Goal: Navigation & Orientation: Find specific page/section

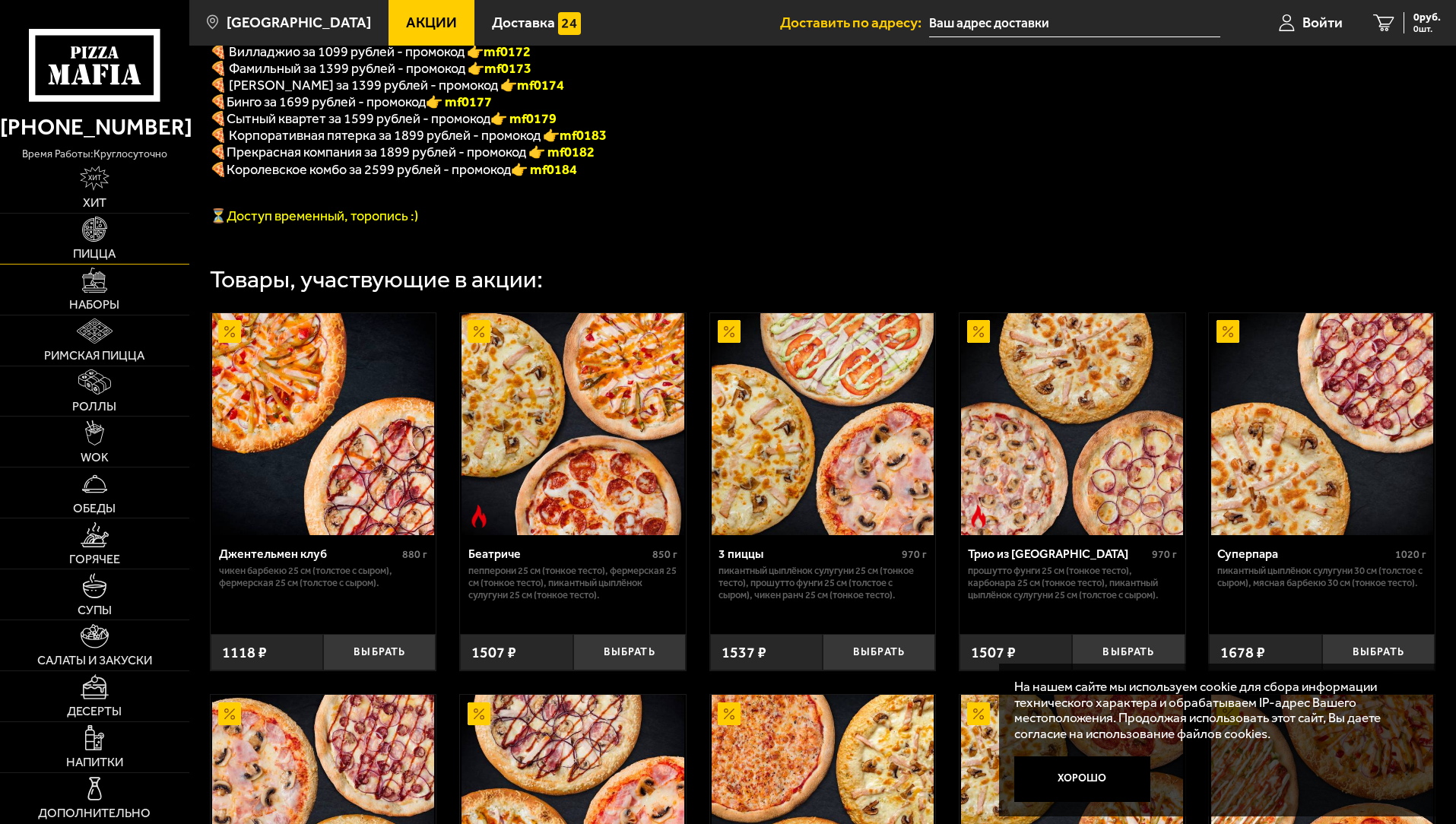
scroll to position [445, 0]
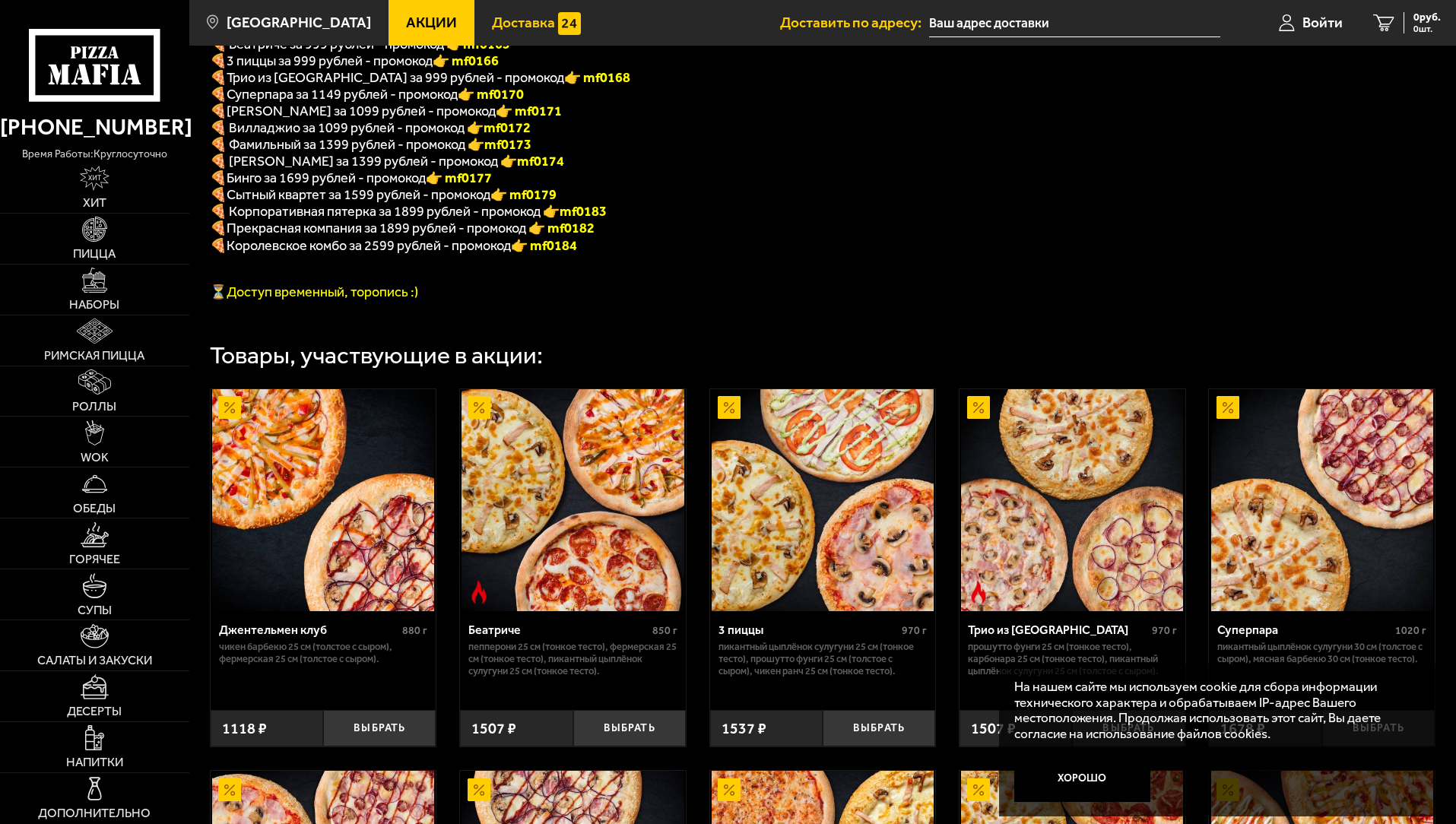
click at [474, 5] on link "Доставка" at bounding box center [536, 22] width 124 height 45
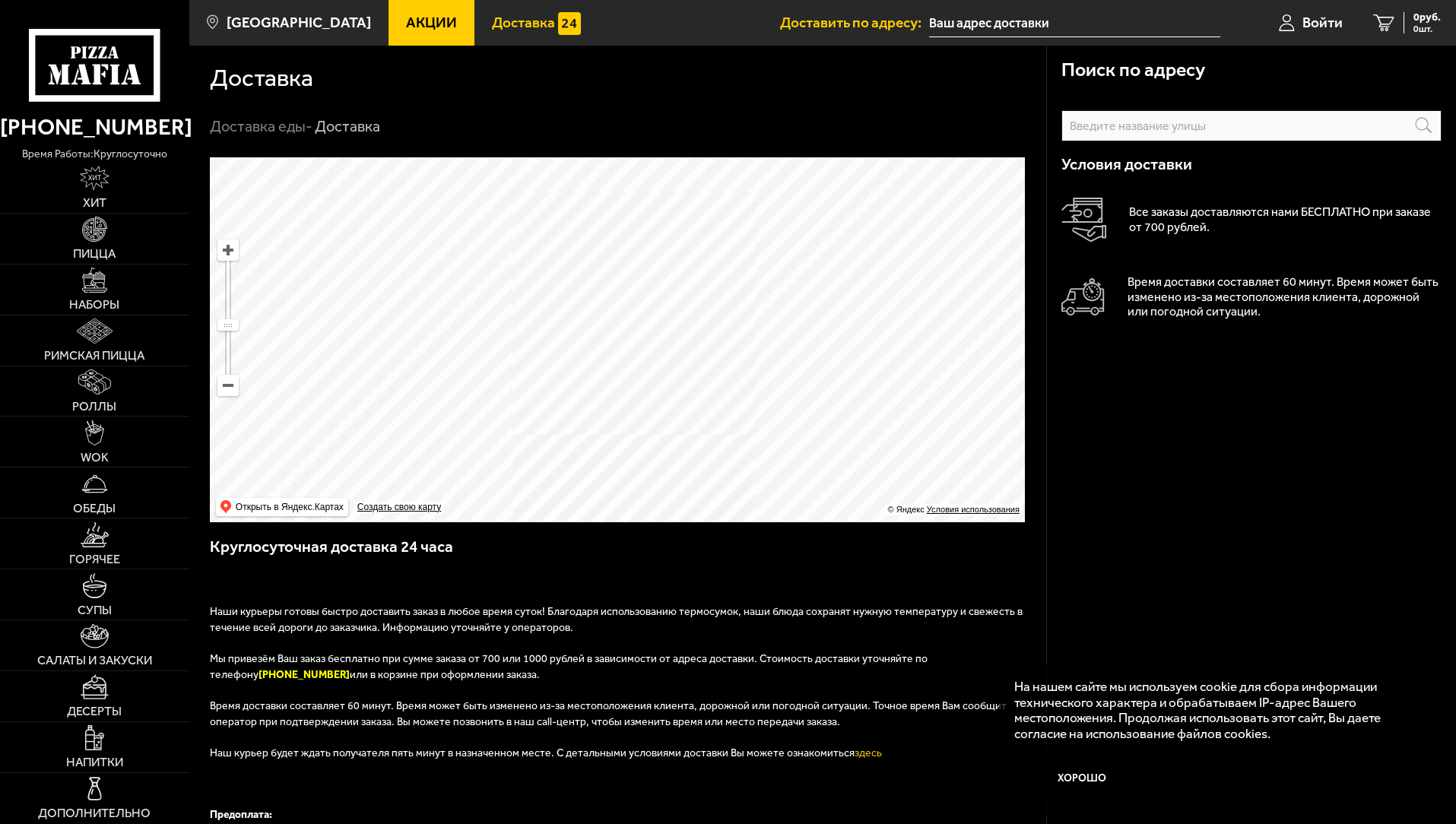
scroll to position [329, 0]
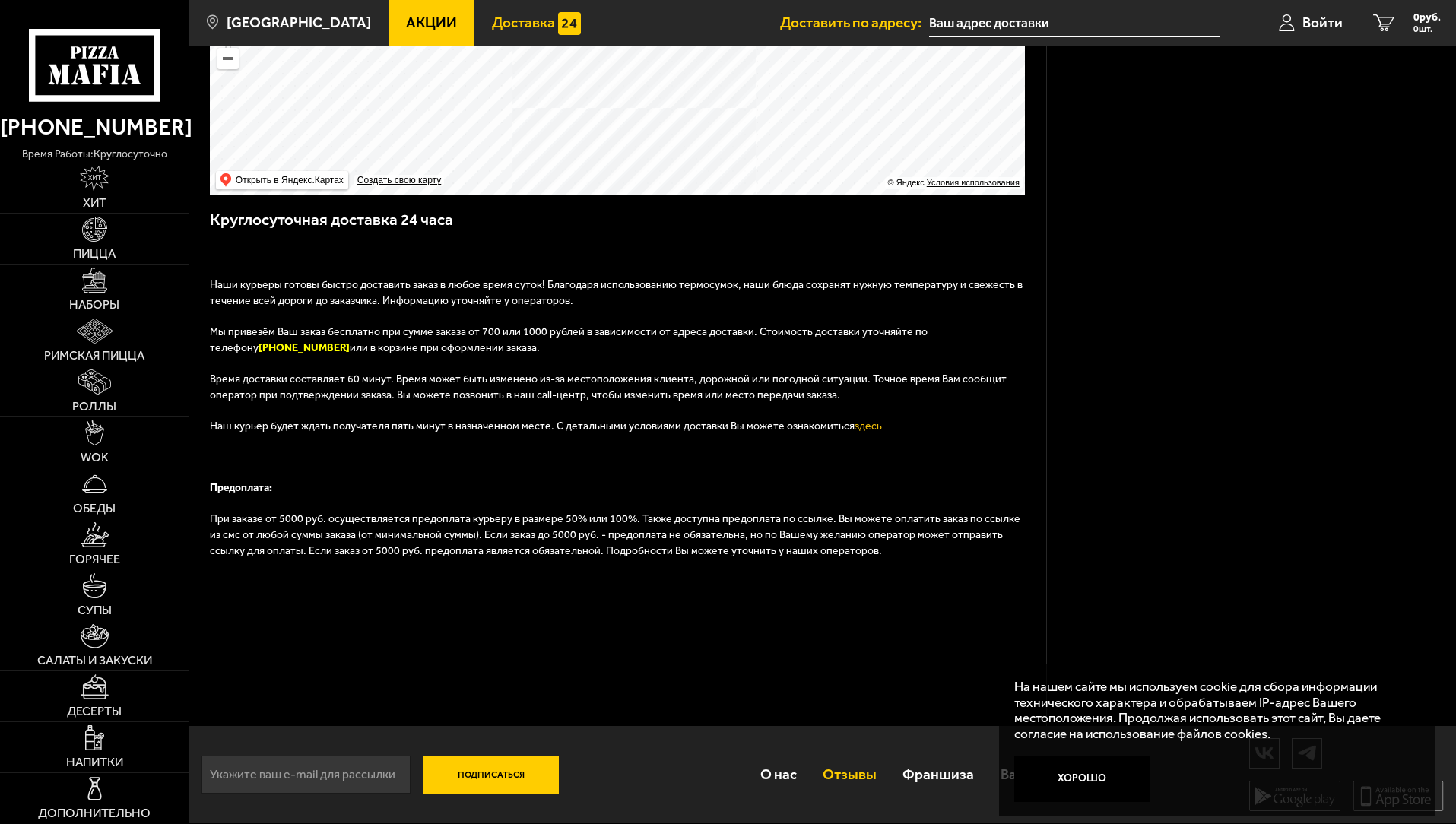
click at [812, 792] on link "Отзывы" at bounding box center [849, 774] width 80 height 49
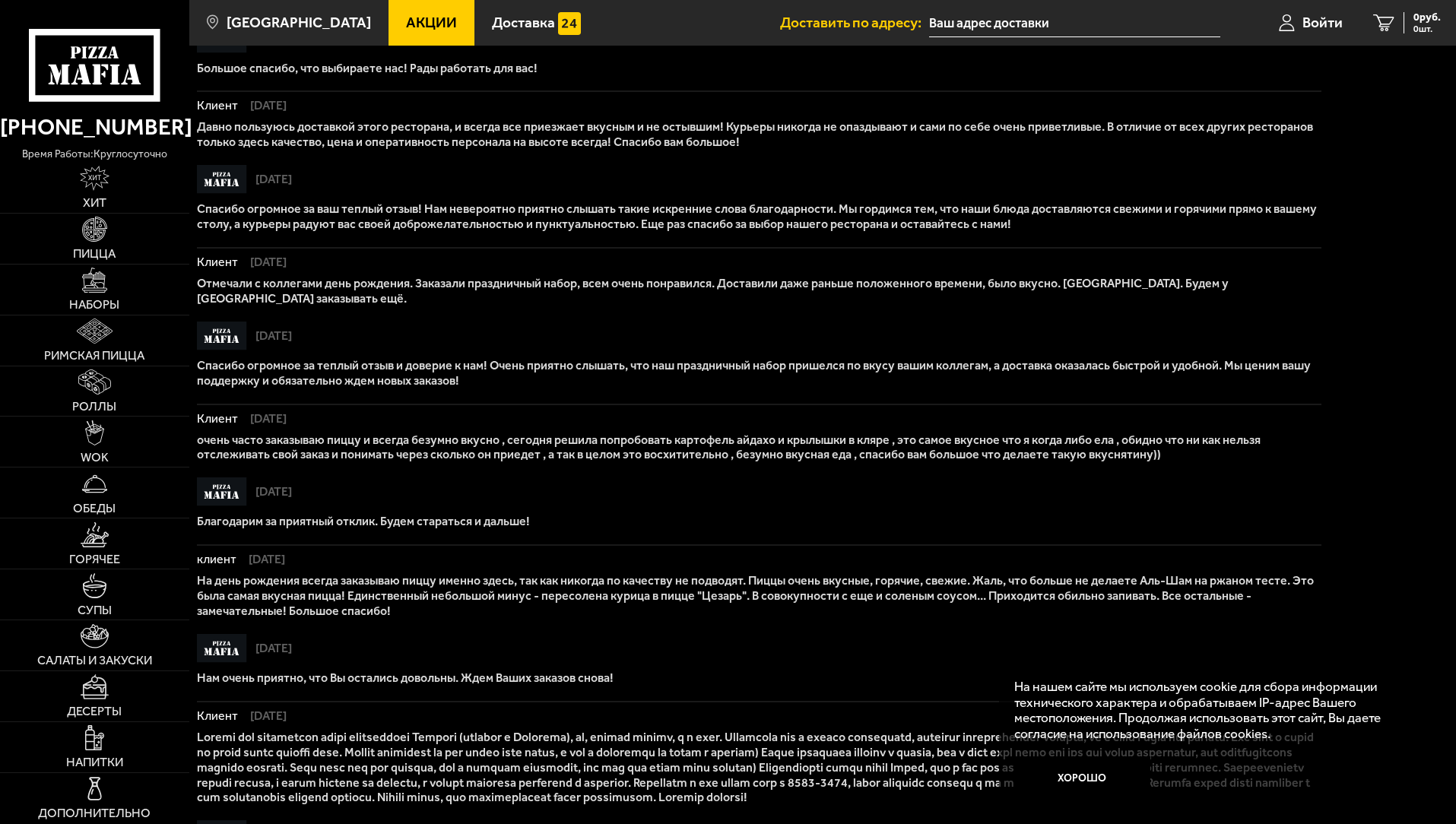
scroll to position [917, 0]
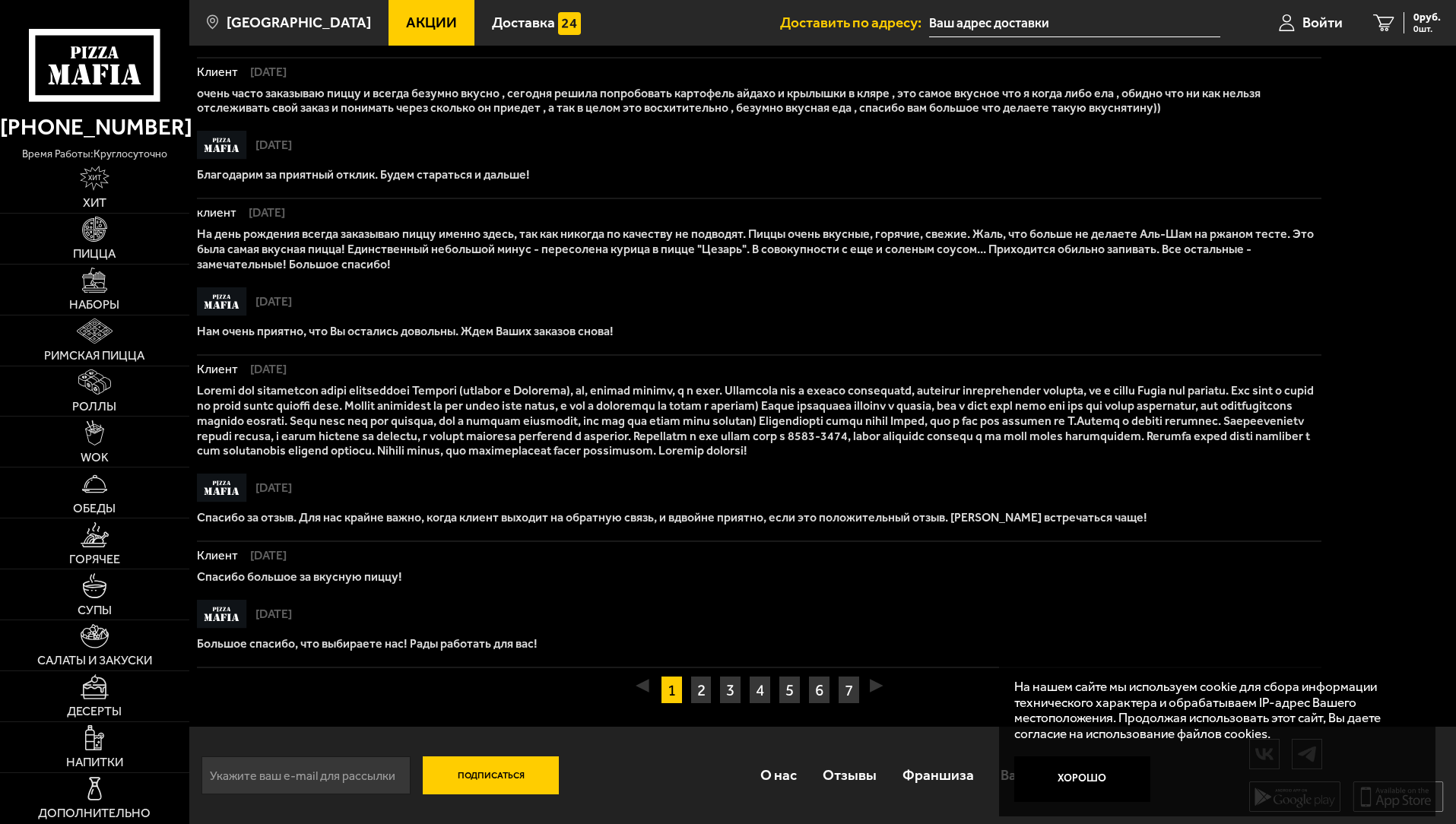
click at [1084, 21] on input "text" at bounding box center [1074, 22] width 291 height 28
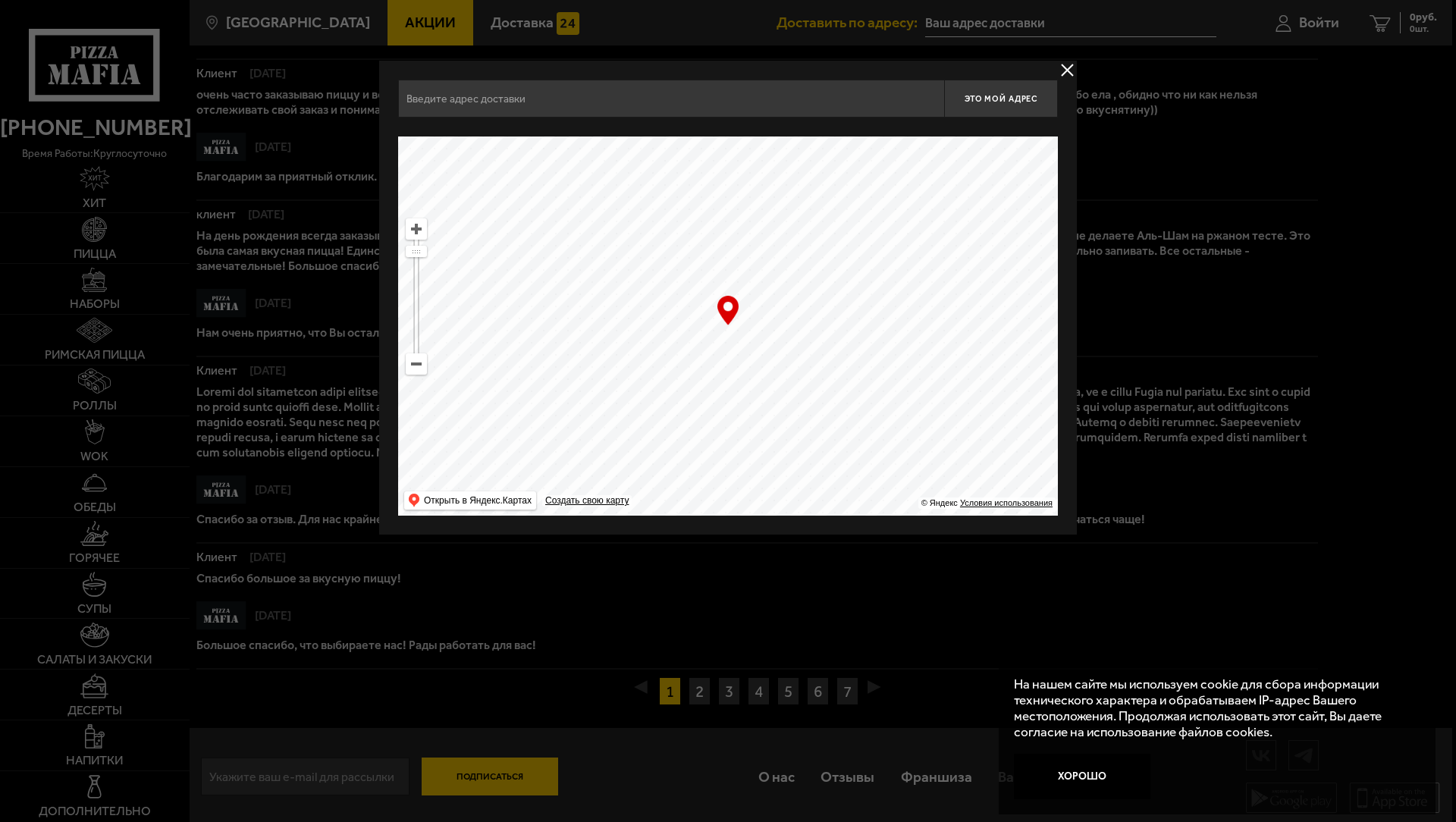
click at [487, 778] on div at bounding box center [728, 411] width 1456 height 822
